Goal: Check status: Check status

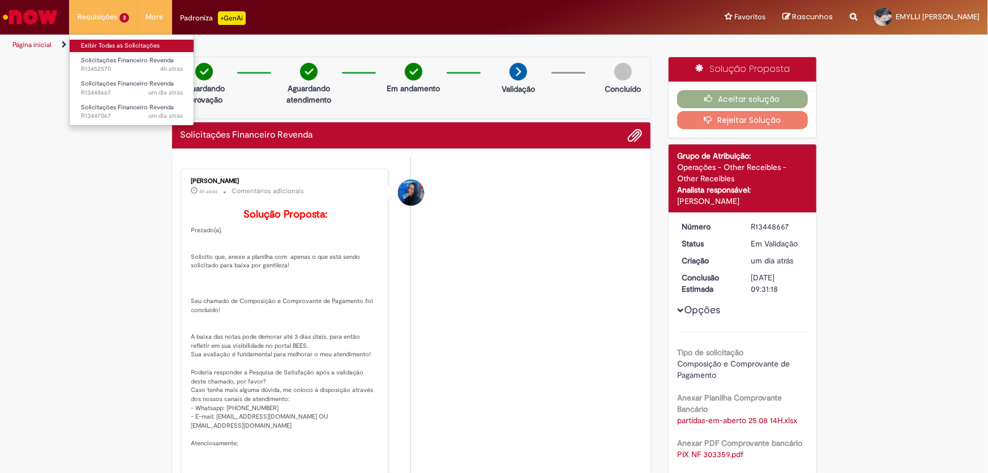
click at [114, 44] on link "Exibir Todas as Solicitações" at bounding box center [132, 46] width 125 height 12
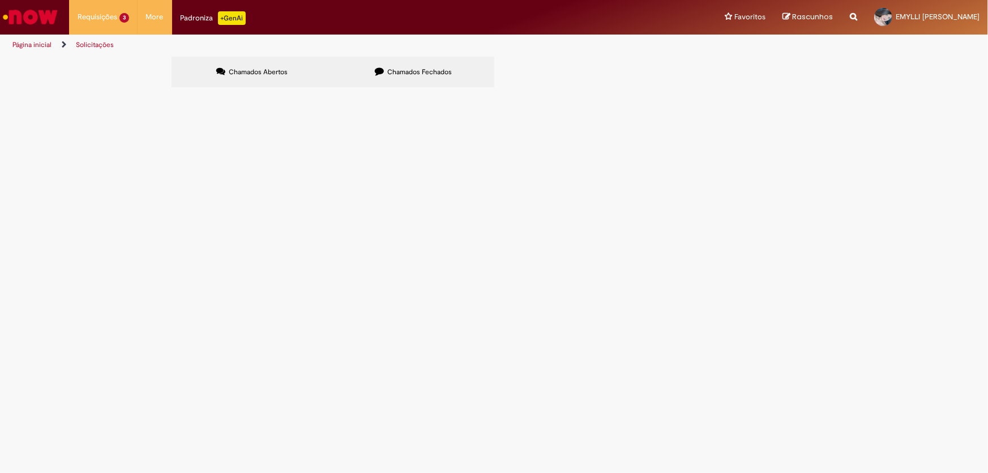
click at [0, 0] on span "Boa tarde! Solicito que ajustem o valor lançado no relatório de partidas em abe…" at bounding box center [0, 0] width 0 height 0
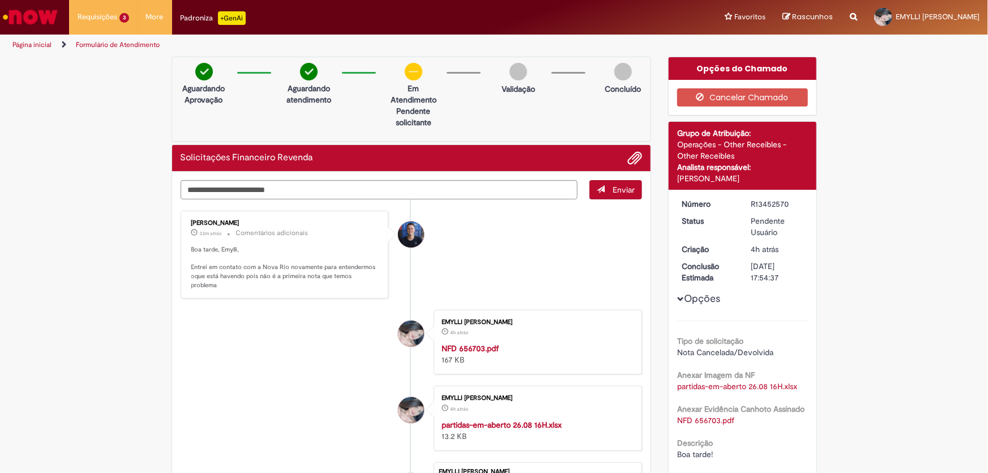
click at [406, 232] on div "Wesley Wesley" at bounding box center [411, 234] width 26 height 26
click at [406, 243] on div "Wesley Wesley" at bounding box center [411, 234] width 26 height 26
click at [402, 232] on div "Wesley Wesley" at bounding box center [411, 234] width 26 height 26
click at [405, 234] on div "Wesley Wesley" at bounding box center [411, 234] width 26 height 26
click at [412, 232] on div "Wesley Wesley" at bounding box center [411, 234] width 26 height 26
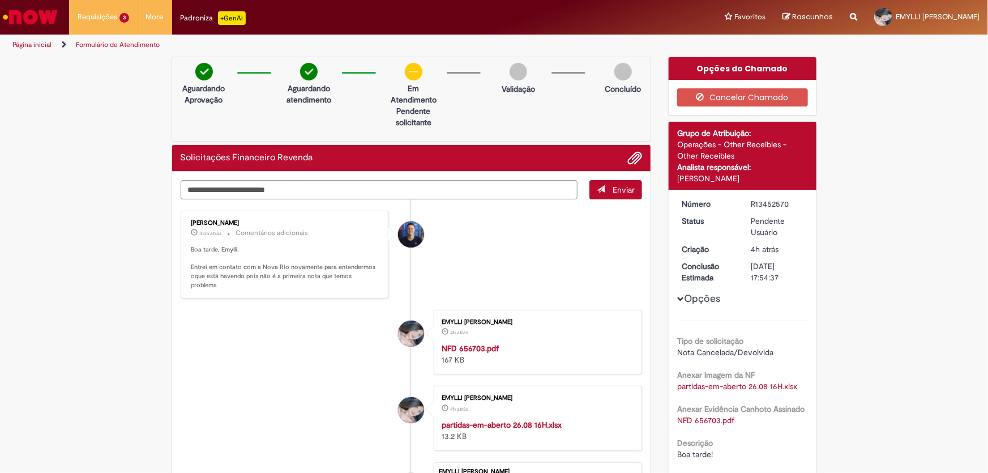
click at [412, 232] on div "Wesley Wesley" at bounding box center [411, 234] width 26 height 26
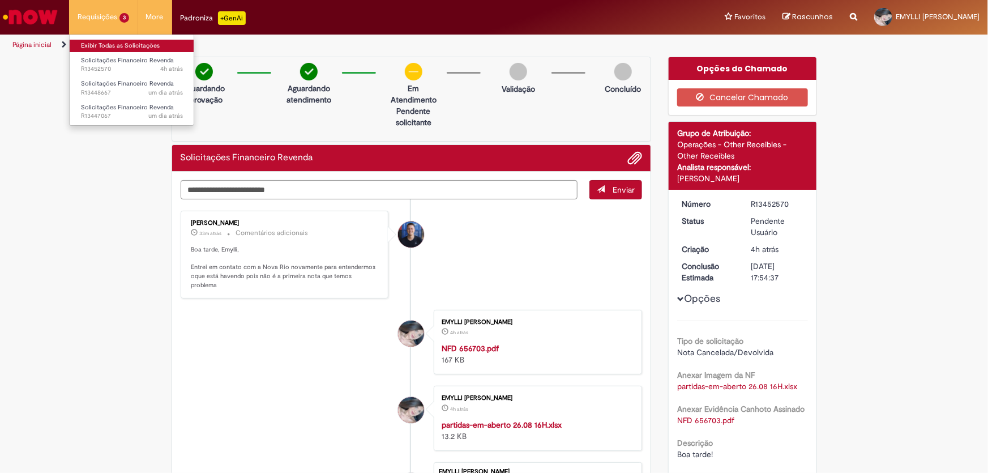
click at [110, 44] on link "Exibir Todas as Solicitações" at bounding box center [132, 46] width 125 height 12
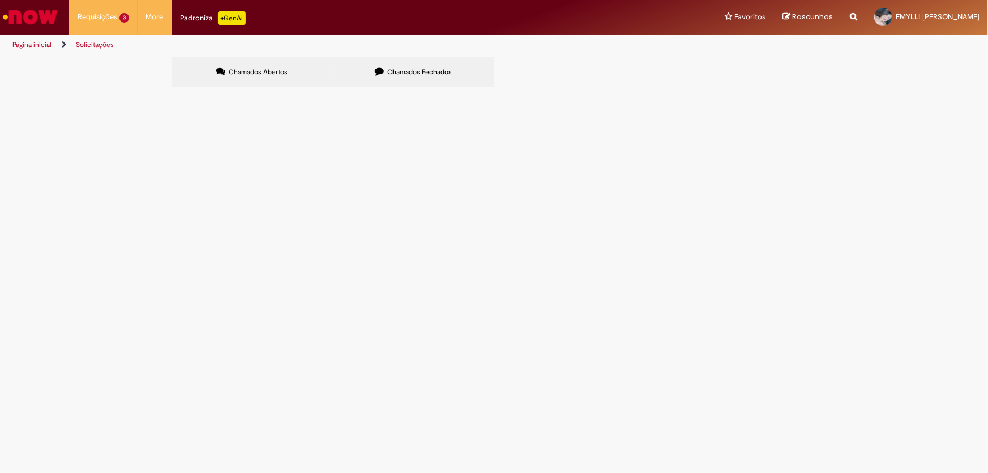
click at [0, 0] on span "Boa tarde! Segue comprovante pix R$ 2.955,00 referente NF APP BEES n° 303359. F…" at bounding box center [0, 0] width 0 height 0
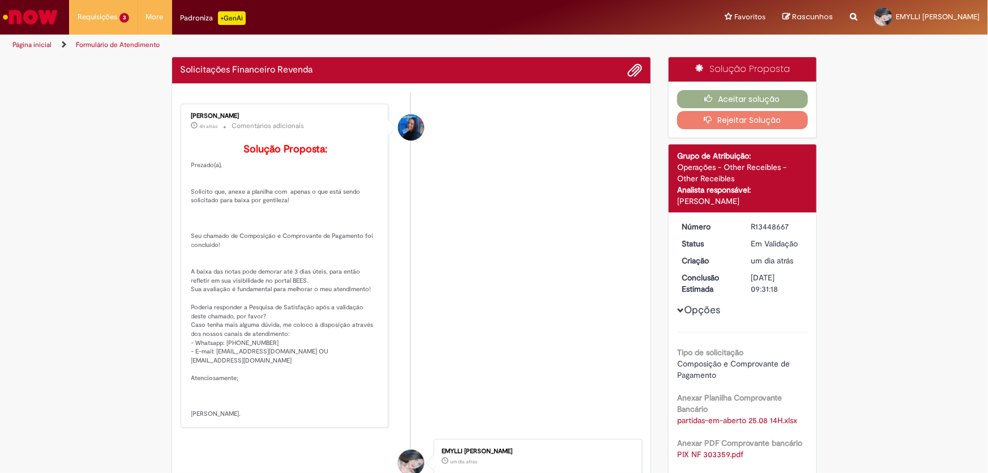
click at [633, 189] on li "[PERSON_NAME] 4h atrás 4 horas atrás Comentários adicionais Solução Proposta: P…" at bounding box center [412, 266] width 462 height 324
click at [742, 102] on button "Aceitar solução" at bounding box center [743, 99] width 131 height 18
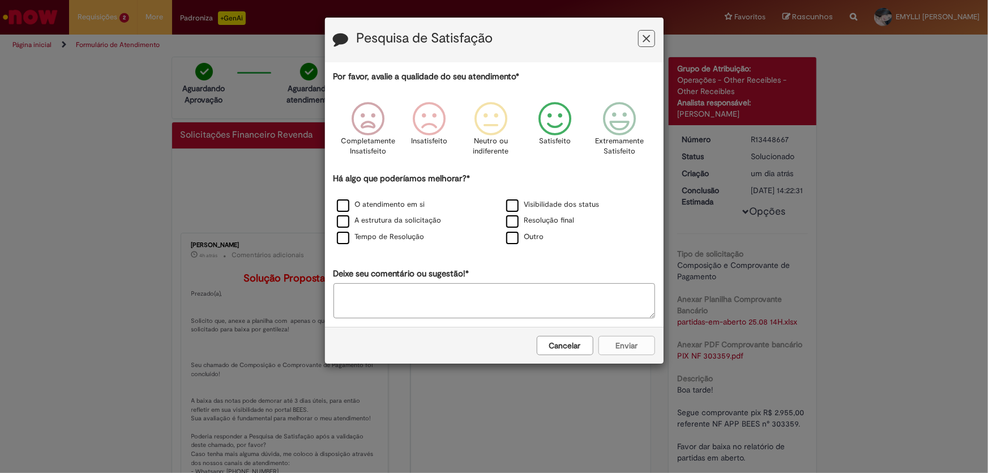
click at [567, 123] on icon "Feedback" at bounding box center [555, 119] width 42 height 34
click at [377, 207] on label "O atendimento em si" at bounding box center [381, 204] width 88 height 11
click at [634, 347] on button "Enviar" at bounding box center [627, 345] width 57 height 19
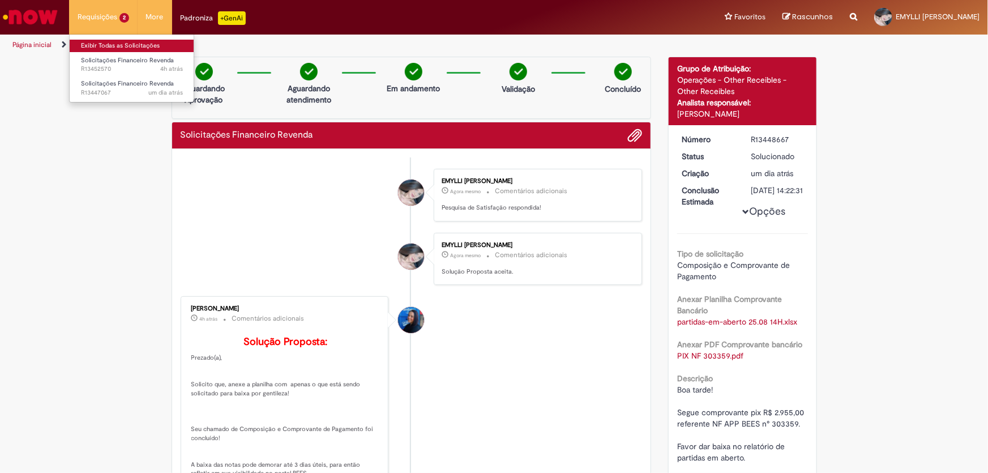
click at [115, 48] on link "Exibir Todas as Solicitações" at bounding box center [132, 46] width 125 height 12
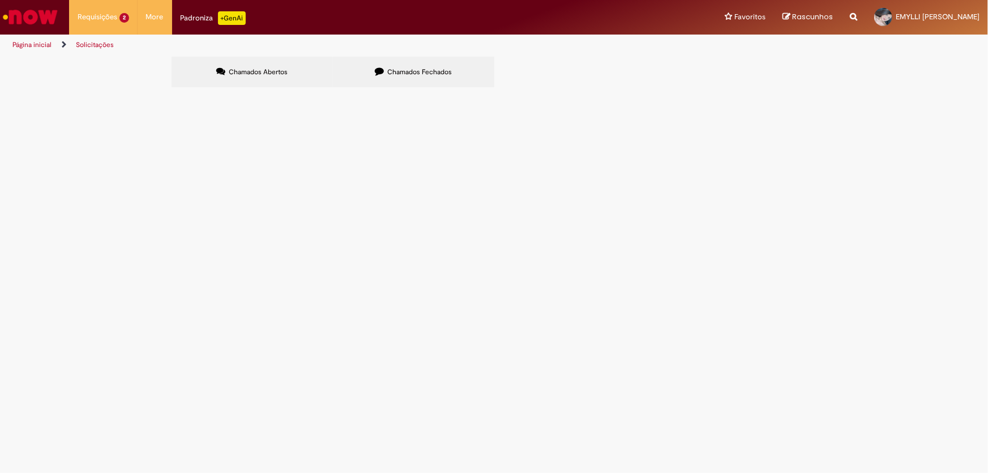
click at [0, 0] on span "Bom dia! Segue em anexo pix R$ 36.283,78 referente NF N° 1011606. Lembrando que…" at bounding box center [0, 0] width 0 height 0
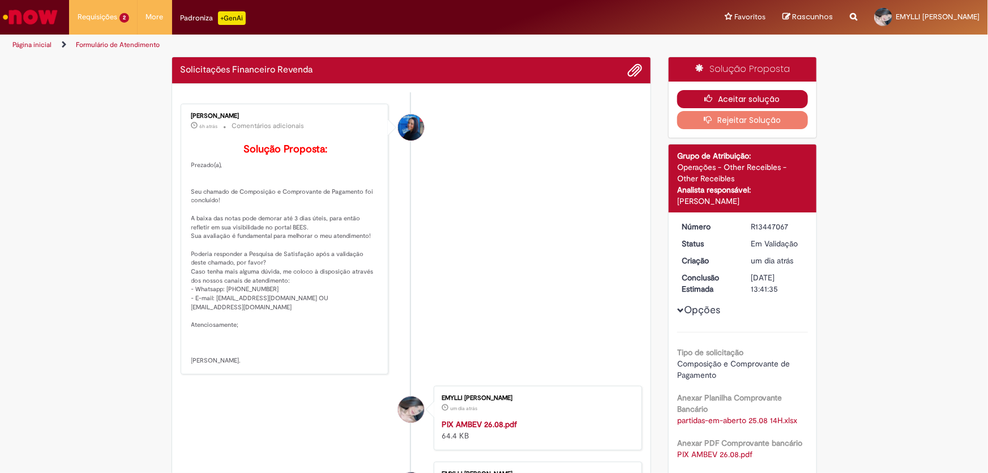
click at [736, 97] on button "Aceitar solução" at bounding box center [743, 99] width 131 height 18
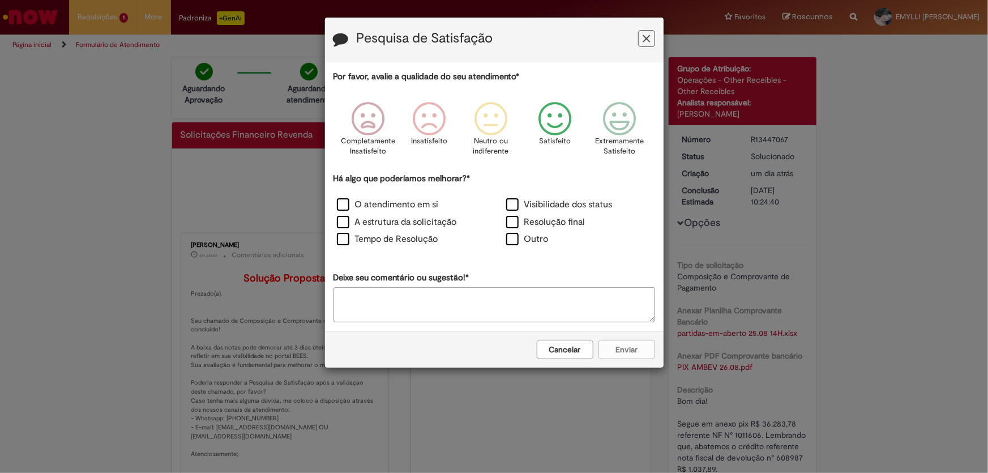
drag, startPoint x: 561, startPoint y: 123, endPoint x: 466, endPoint y: 181, distance: 111.6
click at [560, 123] on icon "Feedback" at bounding box center [555, 119] width 42 height 34
click at [427, 200] on label "O atendimento em si" at bounding box center [388, 204] width 102 height 13
click at [624, 349] on button "Enviar" at bounding box center [627, 349] width 57 height 19
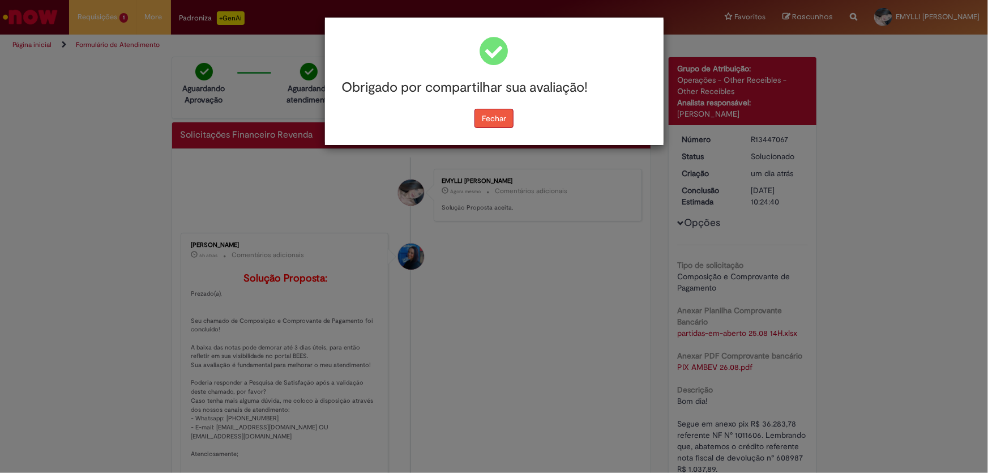
click at [493, 117] on button "Fechar" at bounding box center [494, 118] width 39 height 19
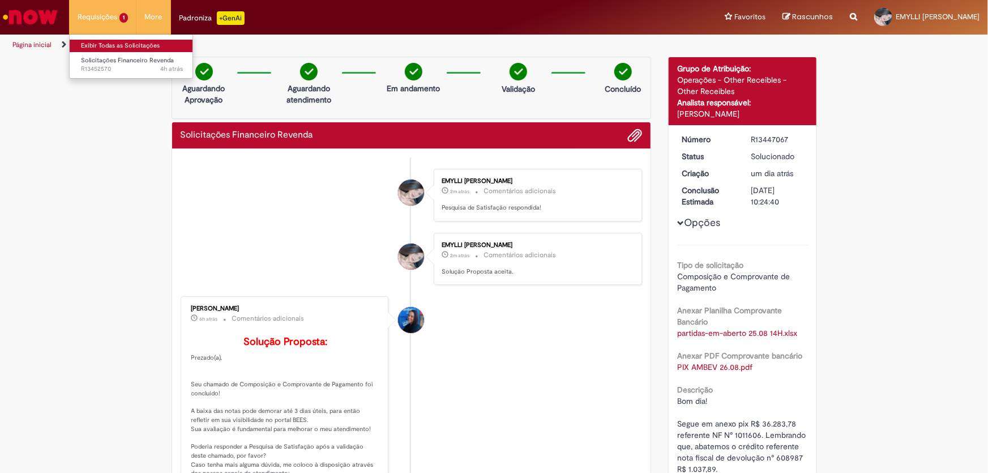
click at [101, 40] on link "Exibir Todas as Solicitações" at bounding box center [132, 46] width 125 height 12
